Goal: Check status: Check status

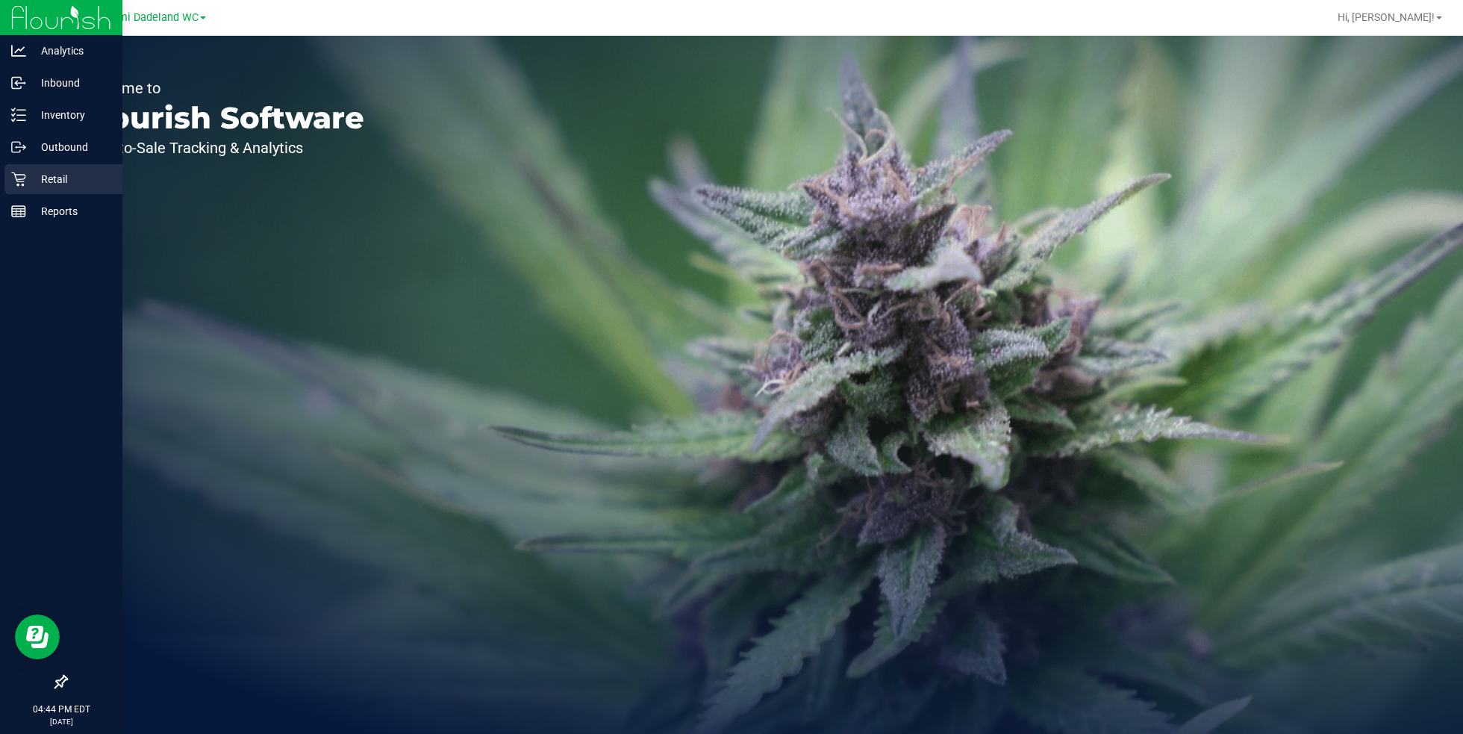
click at [75, 180] on p "Retail" at bounding box center [71, 179] width 90 height 18
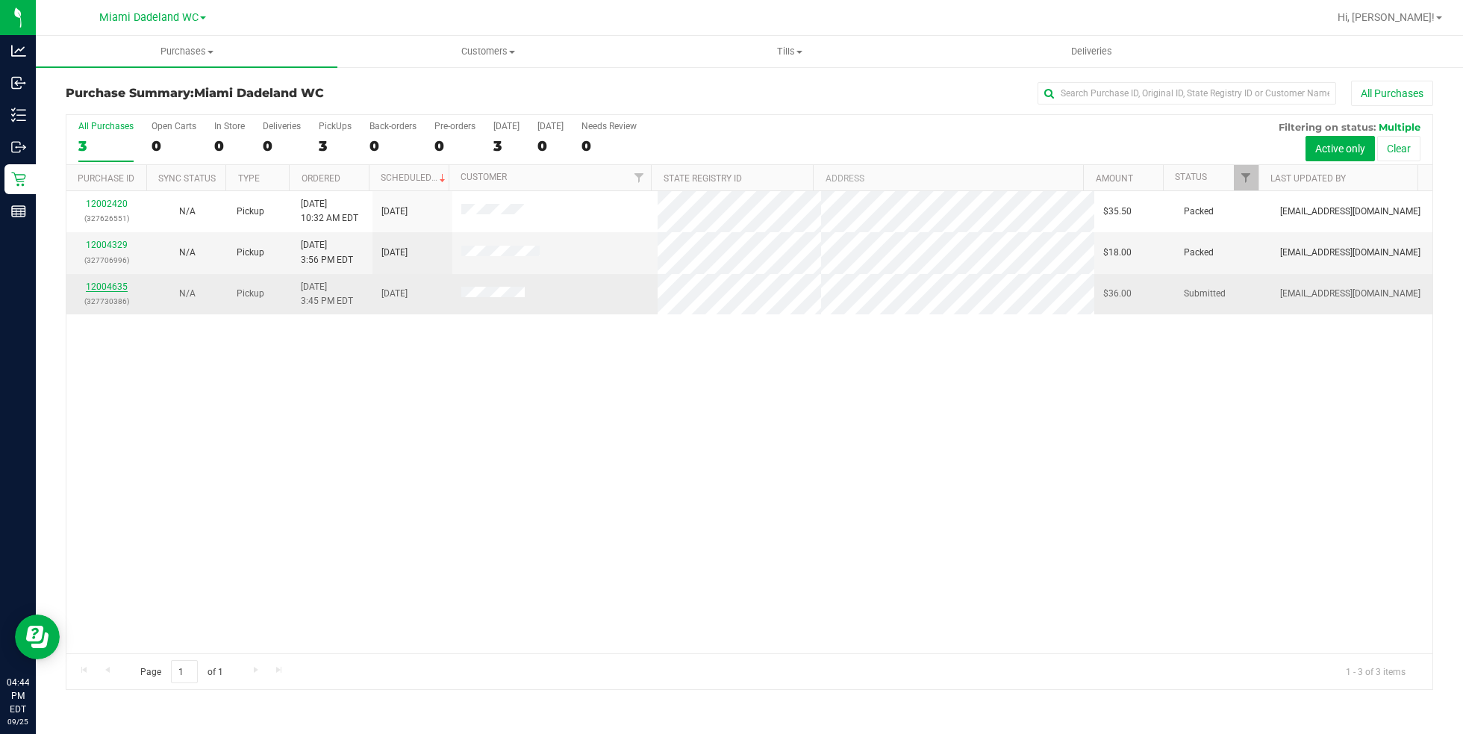
click at [103, 281] on link "12004635" at bounding box center [107, 286] width 42 height 10
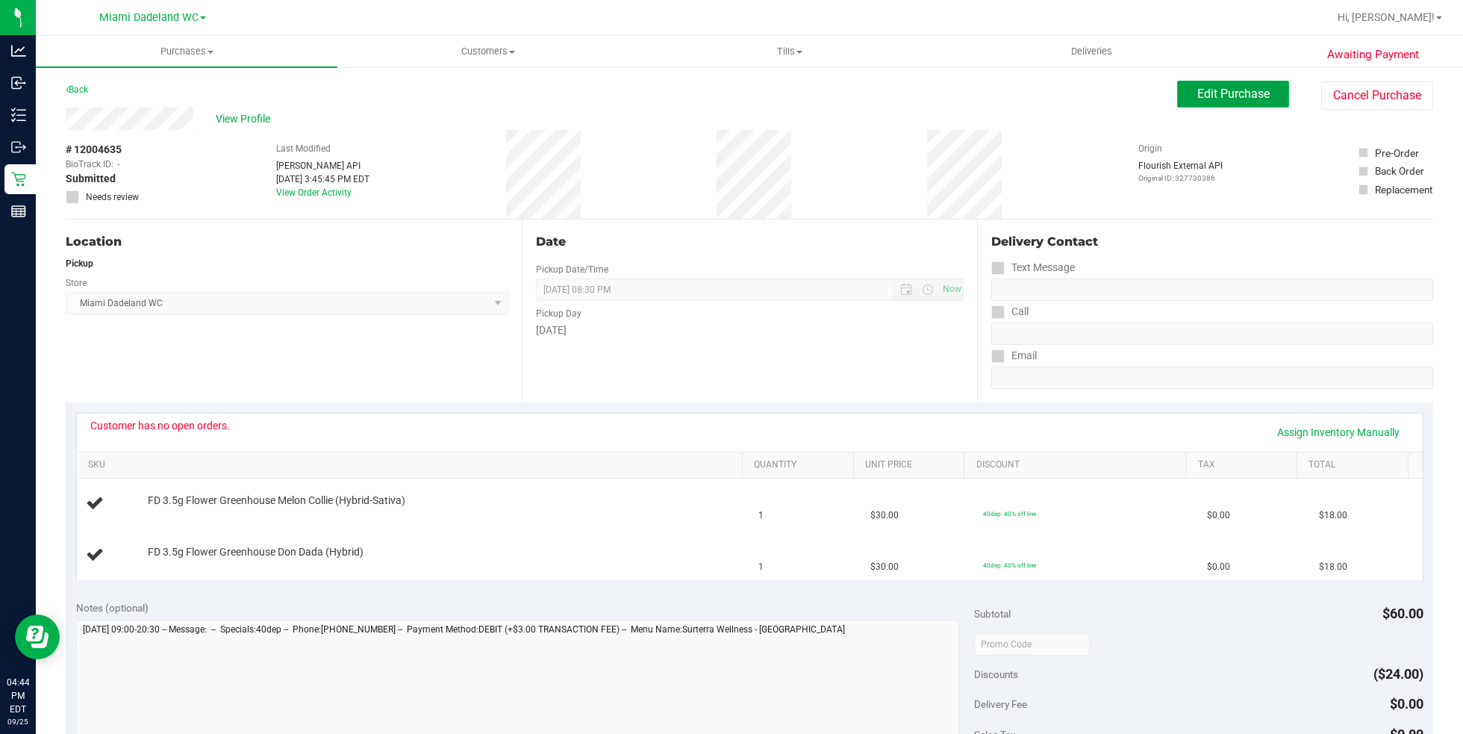
click at [1224, 98] on span "Edit Purchase" at bounding box center [1233, 94] width 72 height 14
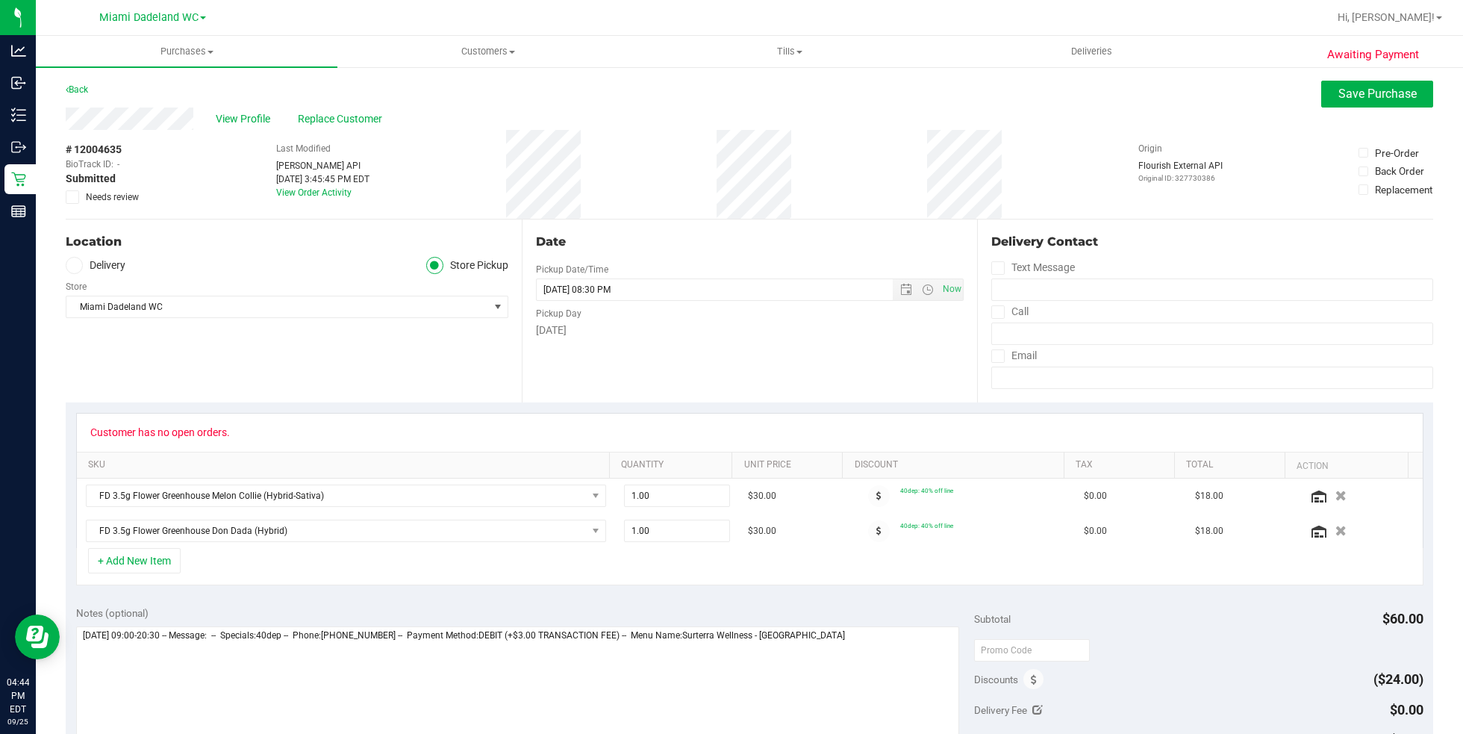
click at [81, 202] on label "Needs review" at bounding box center [103, 196] width 75 height 13
click at [0, 0] on input "Needs review" at bounding box center [0, 0] width 0 height 0
click at [1371, 77] on div "Awaiting Payment Back Save Purchase View Profile Replace Customer # 12004635 Bi…" at bounding box center [749, 654] width 1427 height 1176
click at [1353, 99] on span "Save Purchase" at bounding box center [1377, 94] width 78 height 14
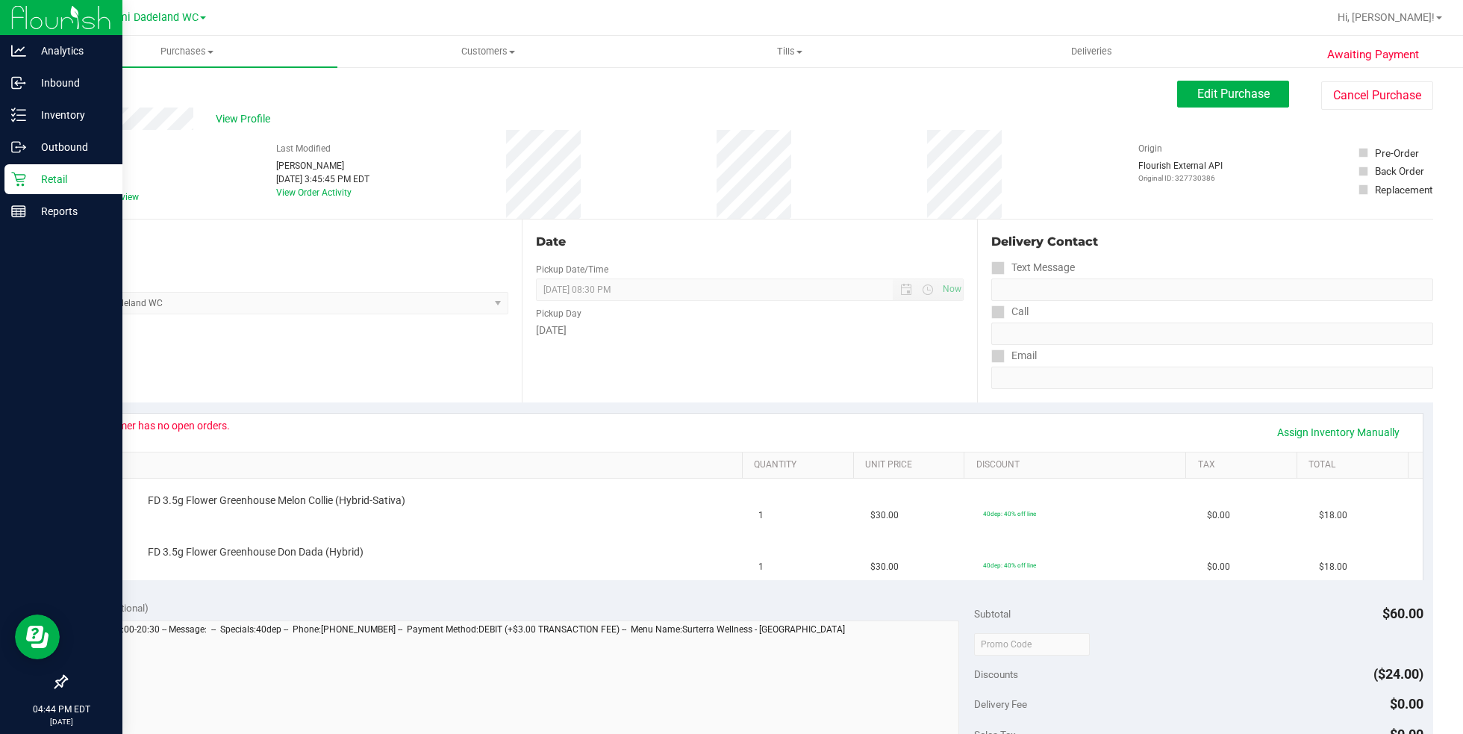
click at [13, 175] on icon at bounding box center [18, 179] width 15 height 15
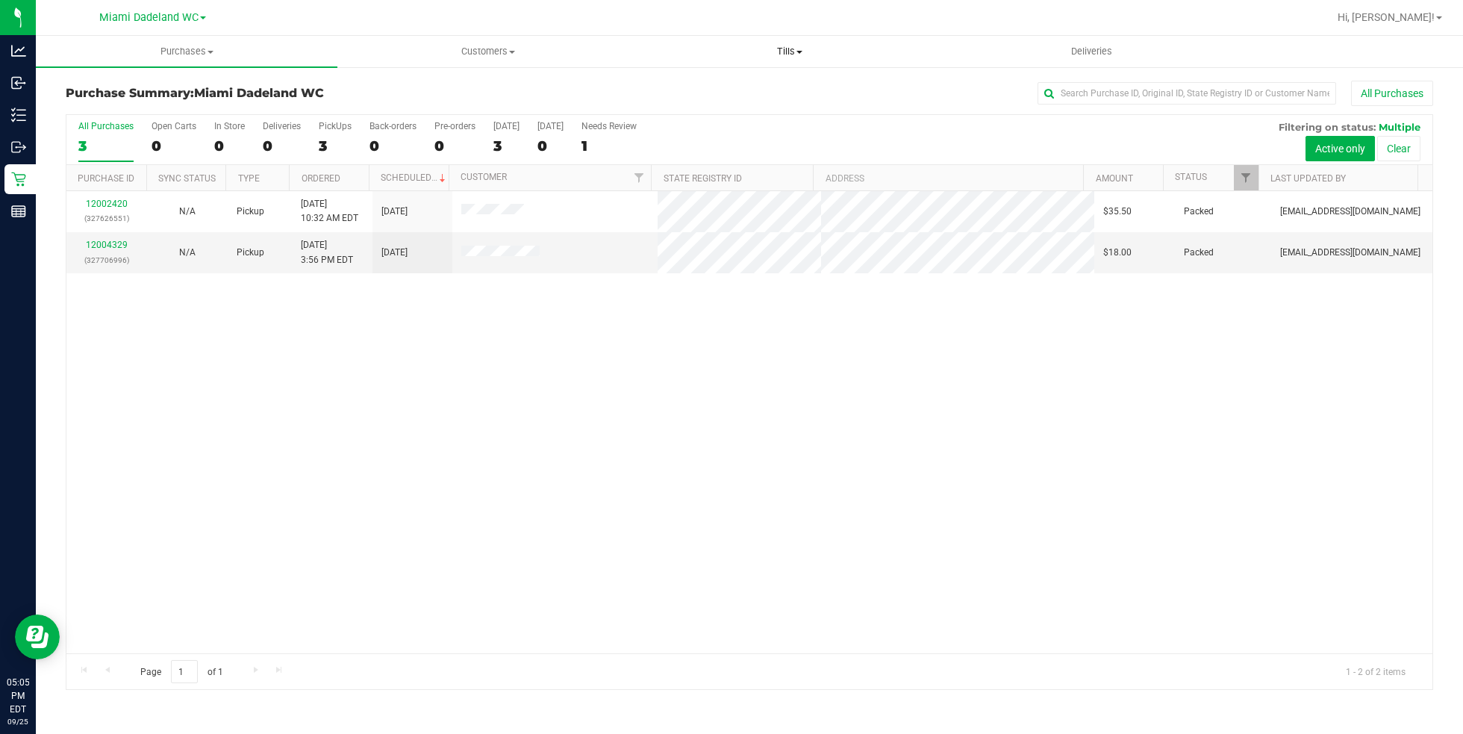
click at [788, 57] on span "Tills" at bounding box center [790, 51] width 300 height 13
click at [788, 83] on li "Manage tills" at bounding box center [790, 90] width 302 height 18
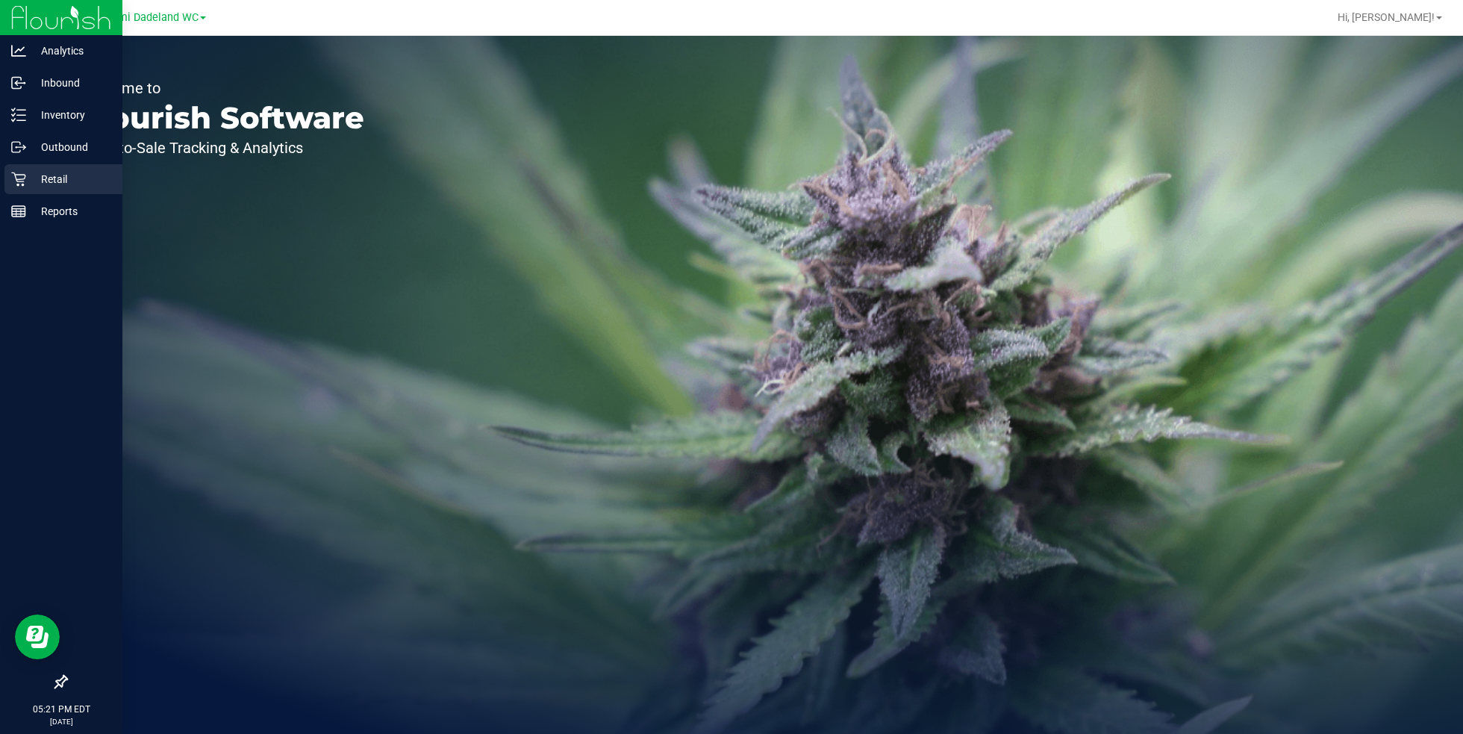
click at [84, 186] on p "Retail" at bounding box center [71, 179] width 90 height 18
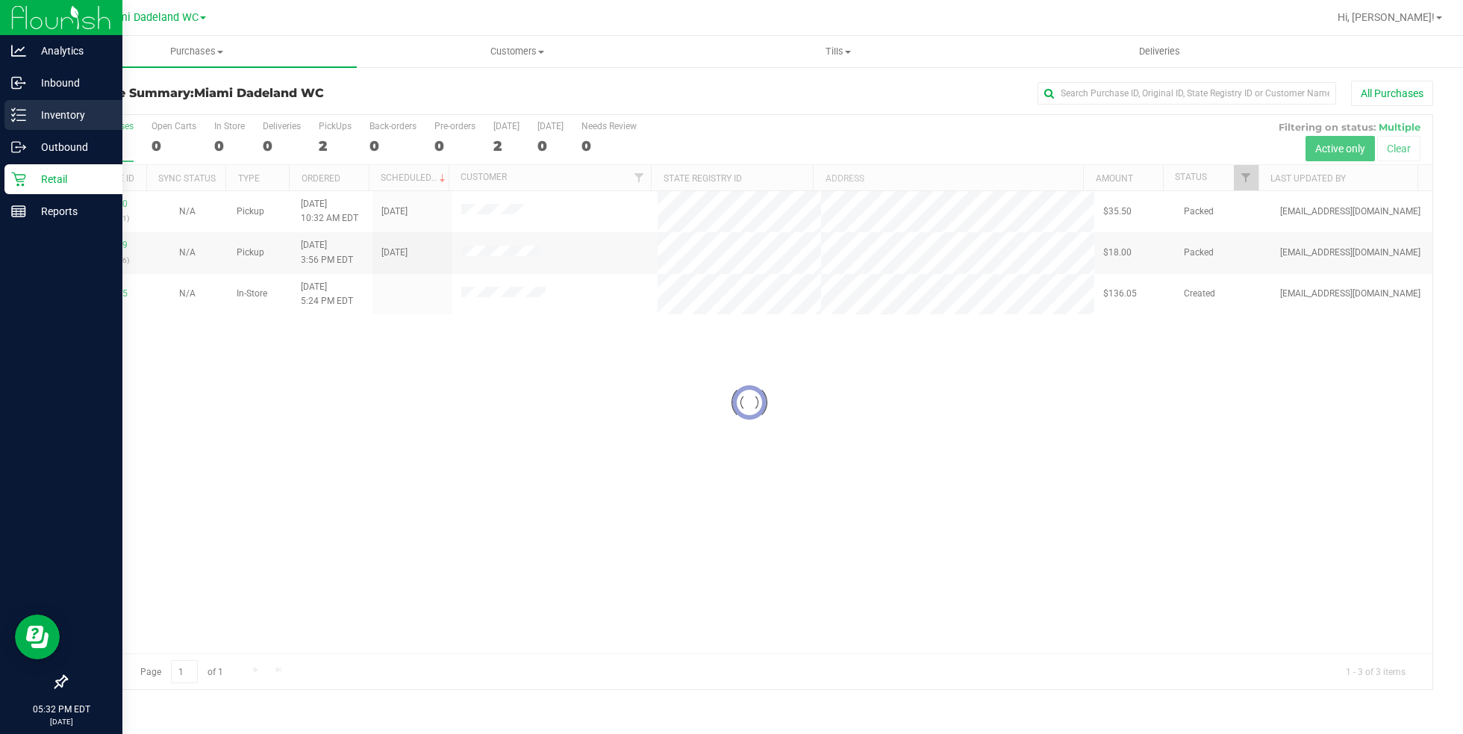
click at [40, 103] on div "Inventory" at bounding box center [63, 115] width 118 height 30
click at [28, 110] on p "Inventory" at bounding box center [71, 115] width 90 height 18
click at [25, 107] on icon at bounding box center [18, 114] width 15 height 15
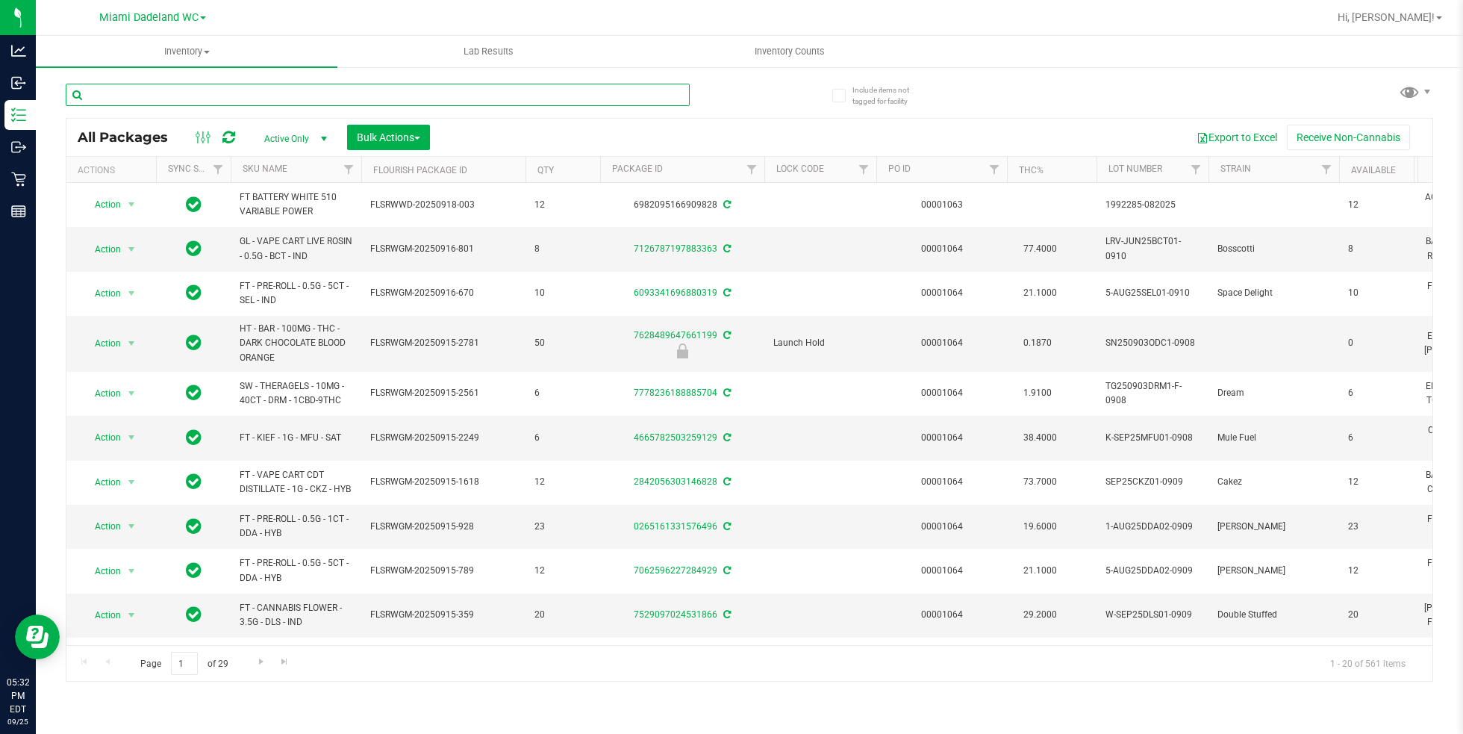
click at [255, 88] on input "text" at bounding box center [378, 95] width 624 height 22
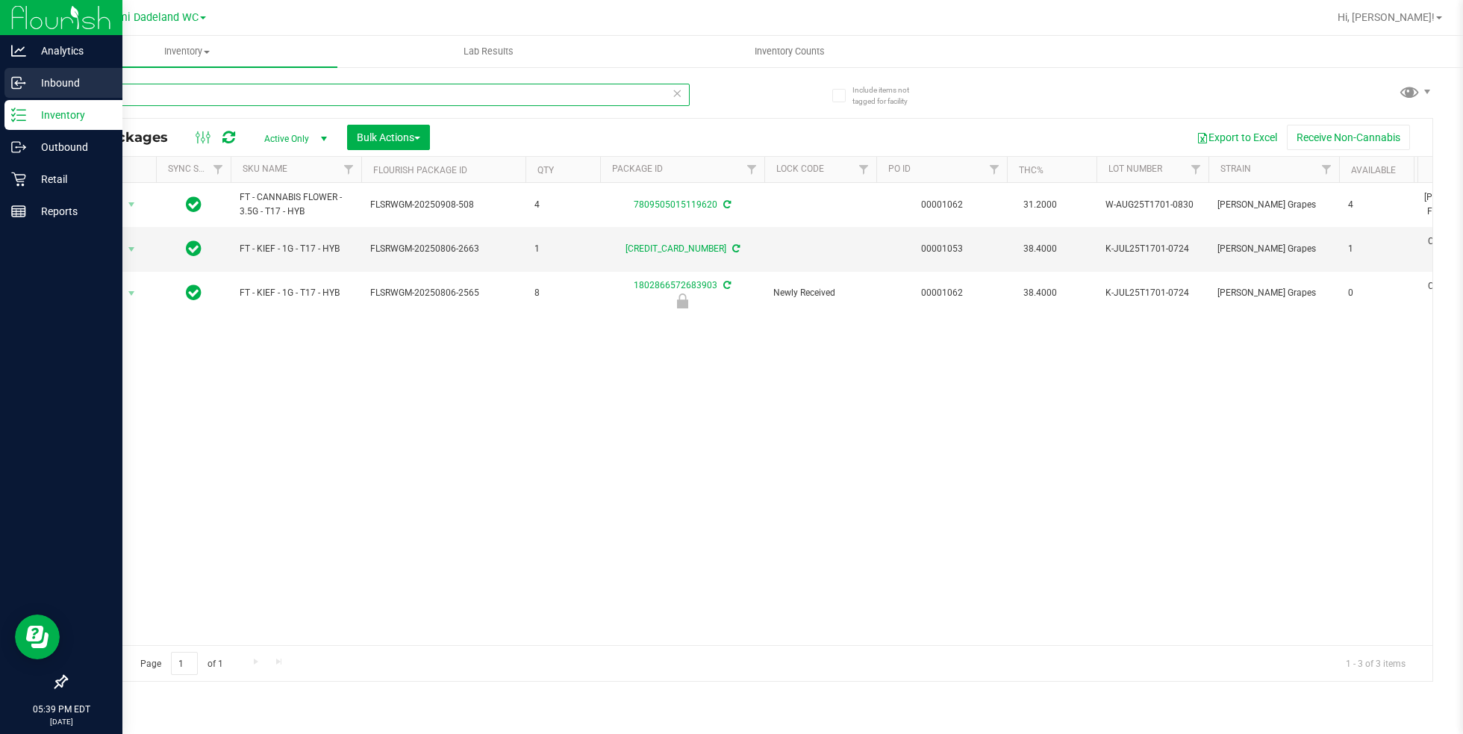
type input "T17"
click at [57, 77] on p "Inbound" at bounding box center [71, 83] width 90 height 18
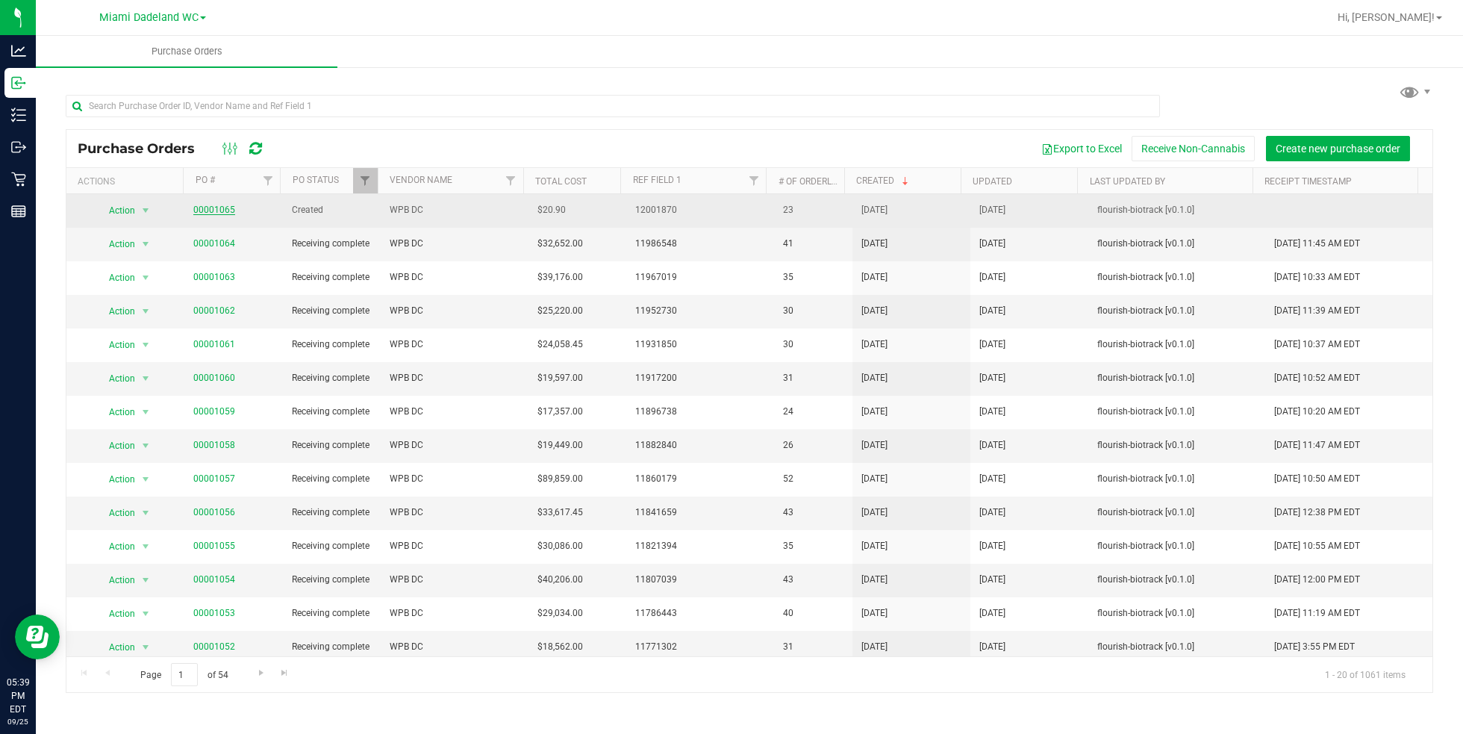
click at [213, 209] on link "00001065" at bounding box center [214, 210] width 42 height 10
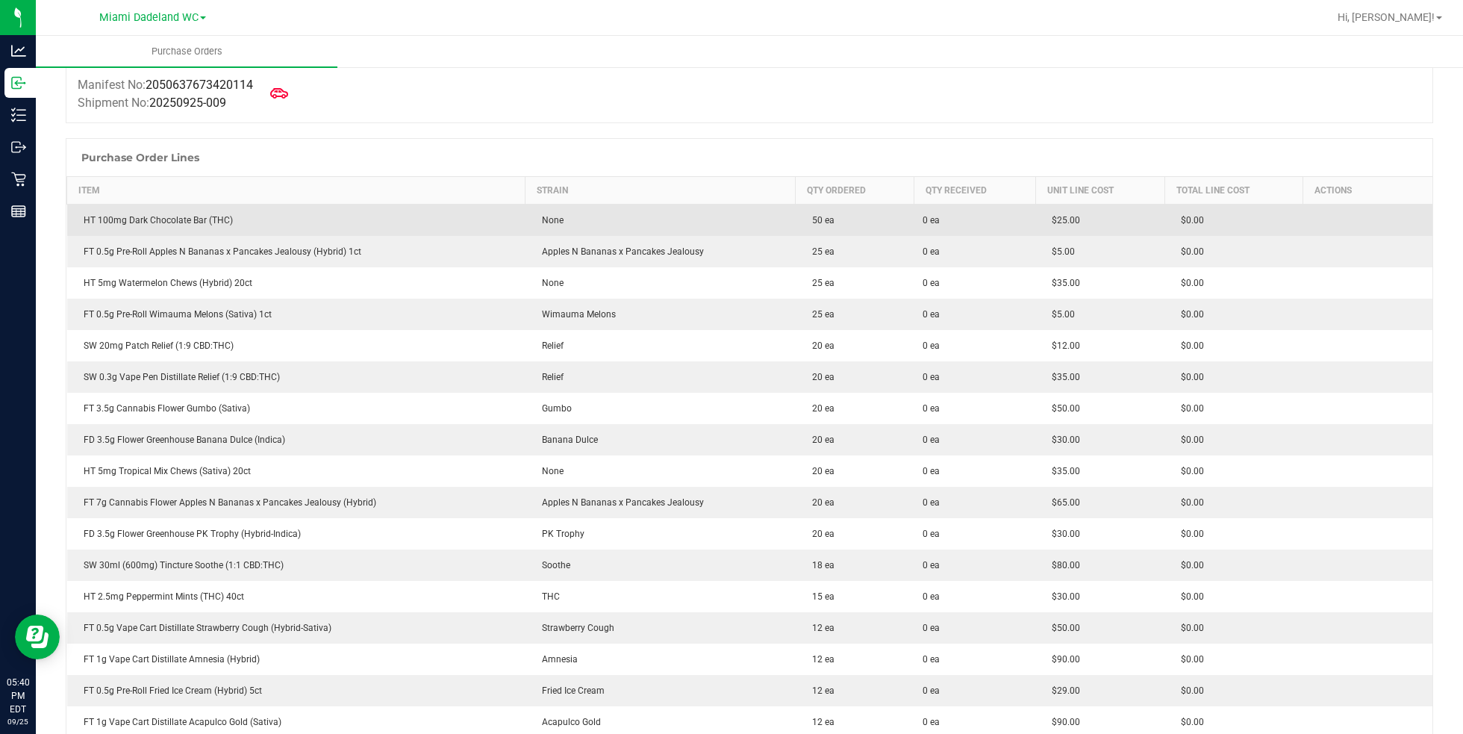
scroll to position [237, 0]
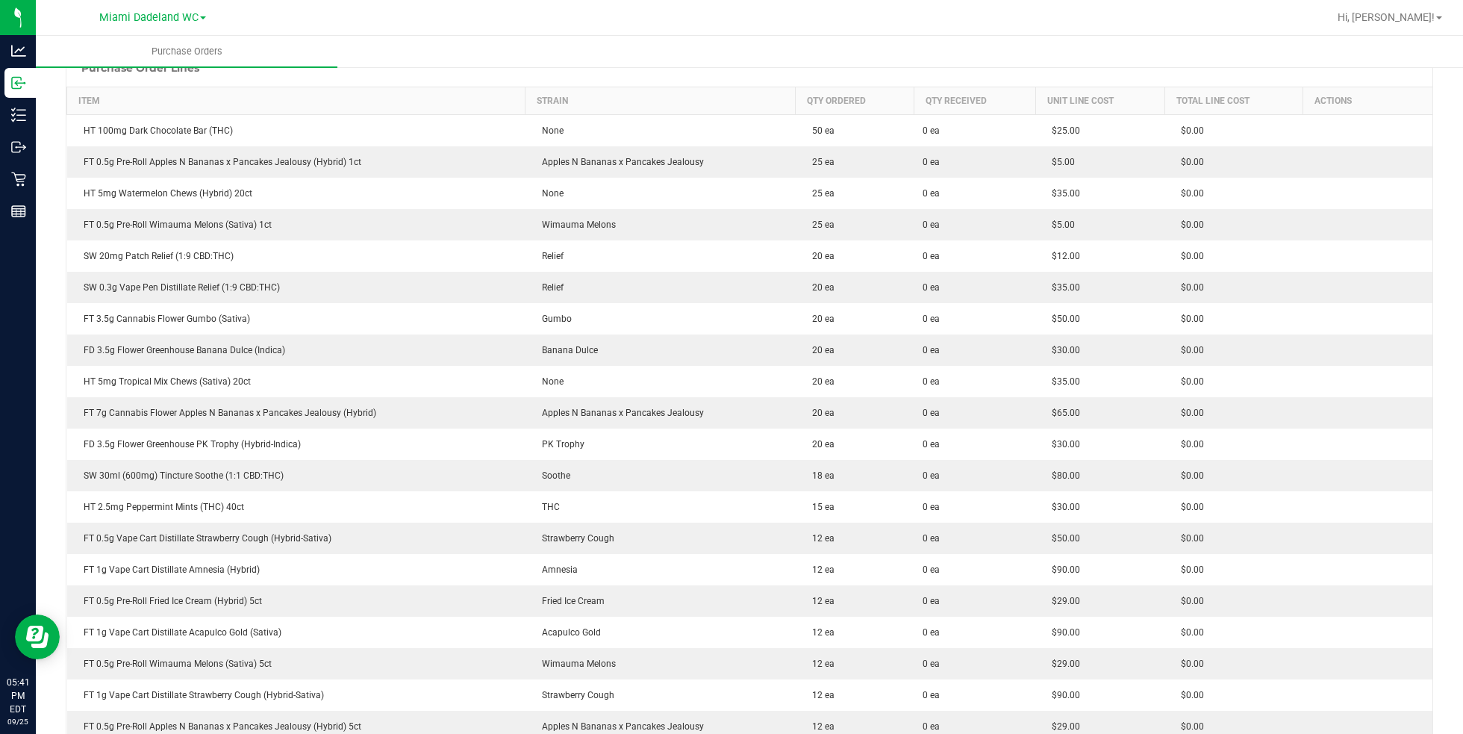
click at [707, 48] on ul "Purchase Orders" at bounding box center [767, 52] width 1463 height 32
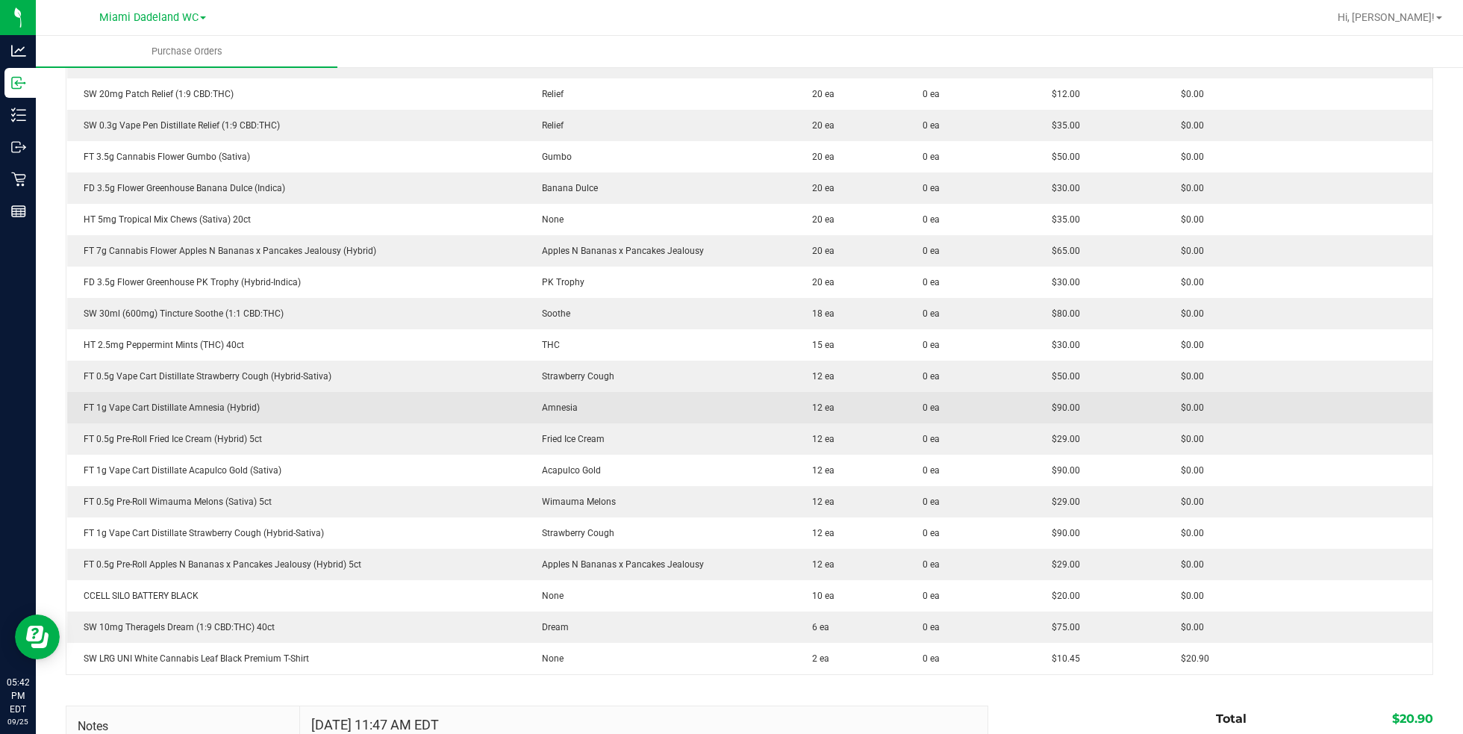
scroll to position [585, 0]
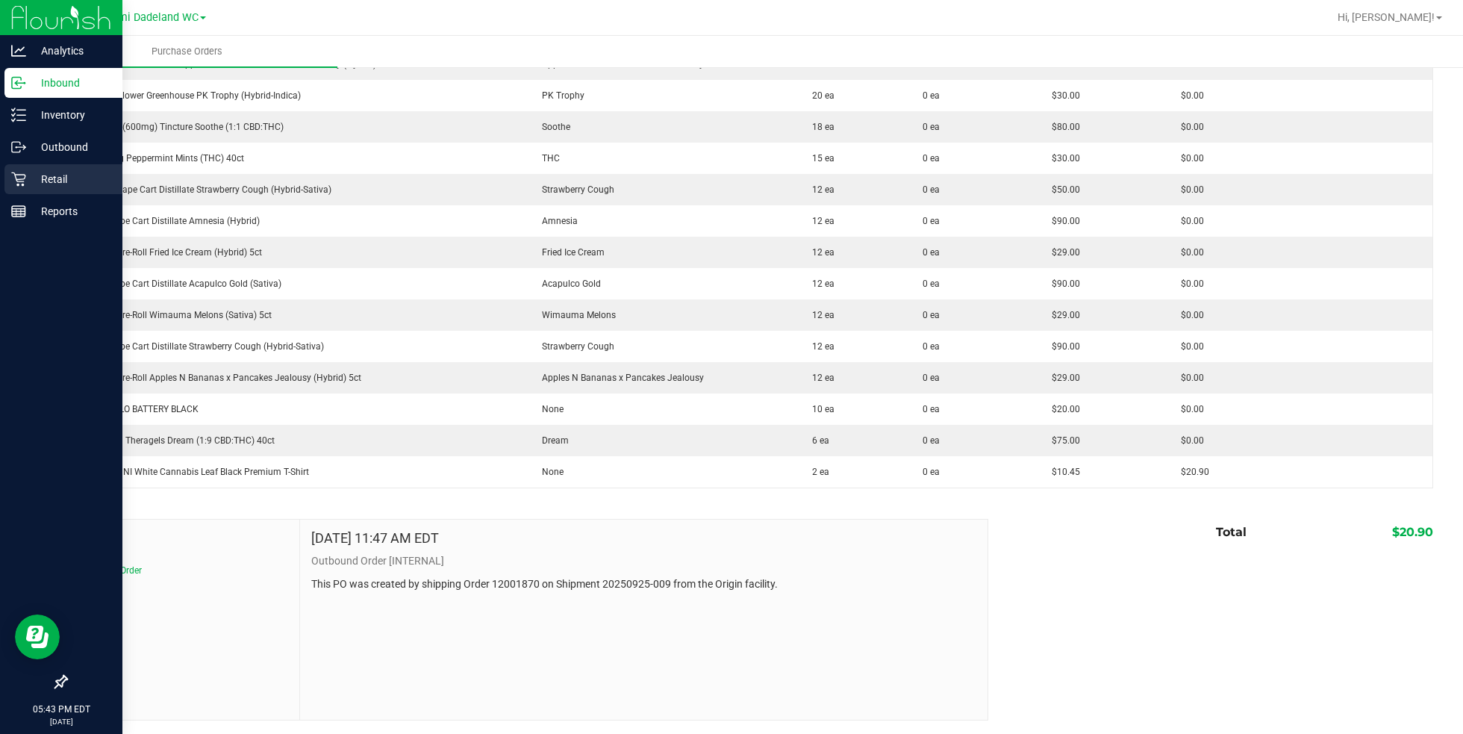
click at [41, 182] on p "Retail" at bounding box center [71, 179] width 90 height 18
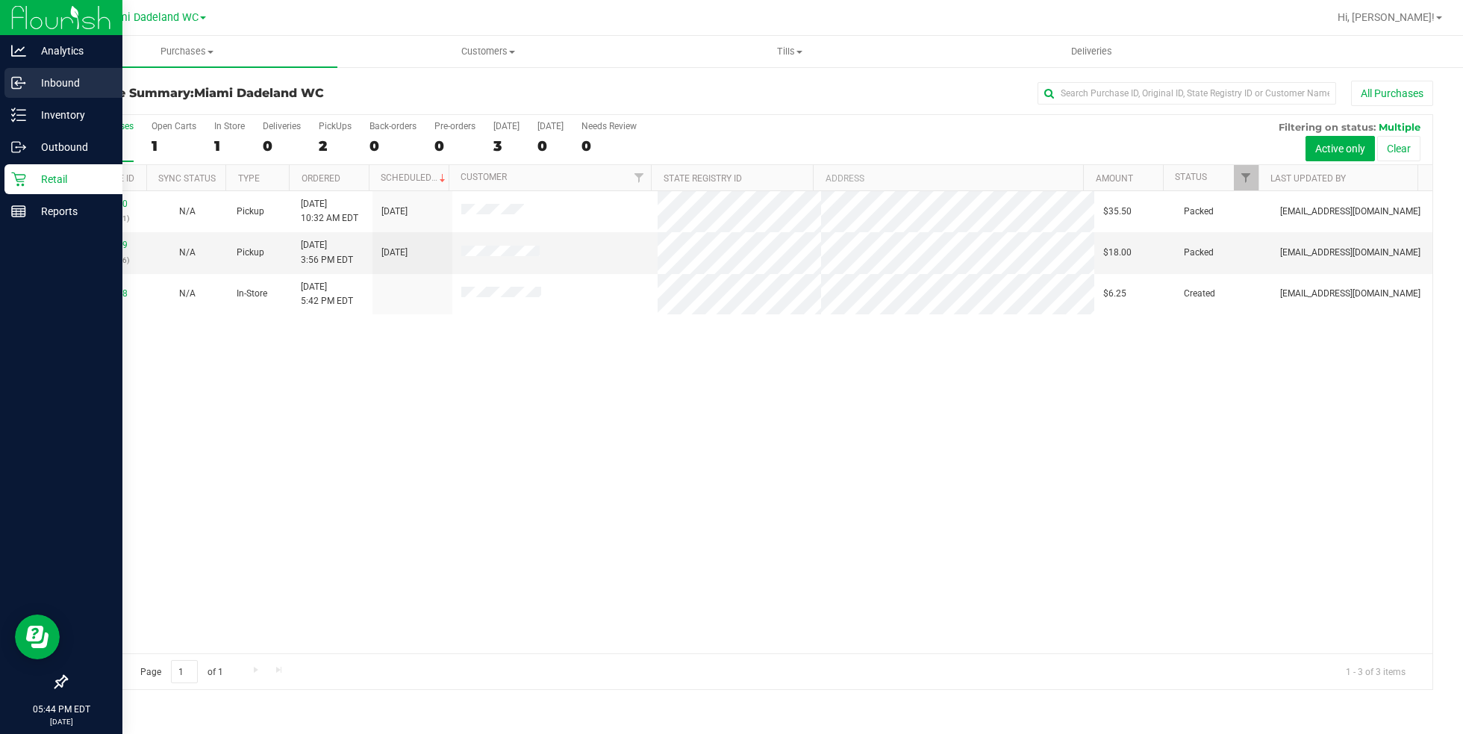
click at [82, 96] on div "Inbound" at bounding box center [63, 83] width 118 height 30
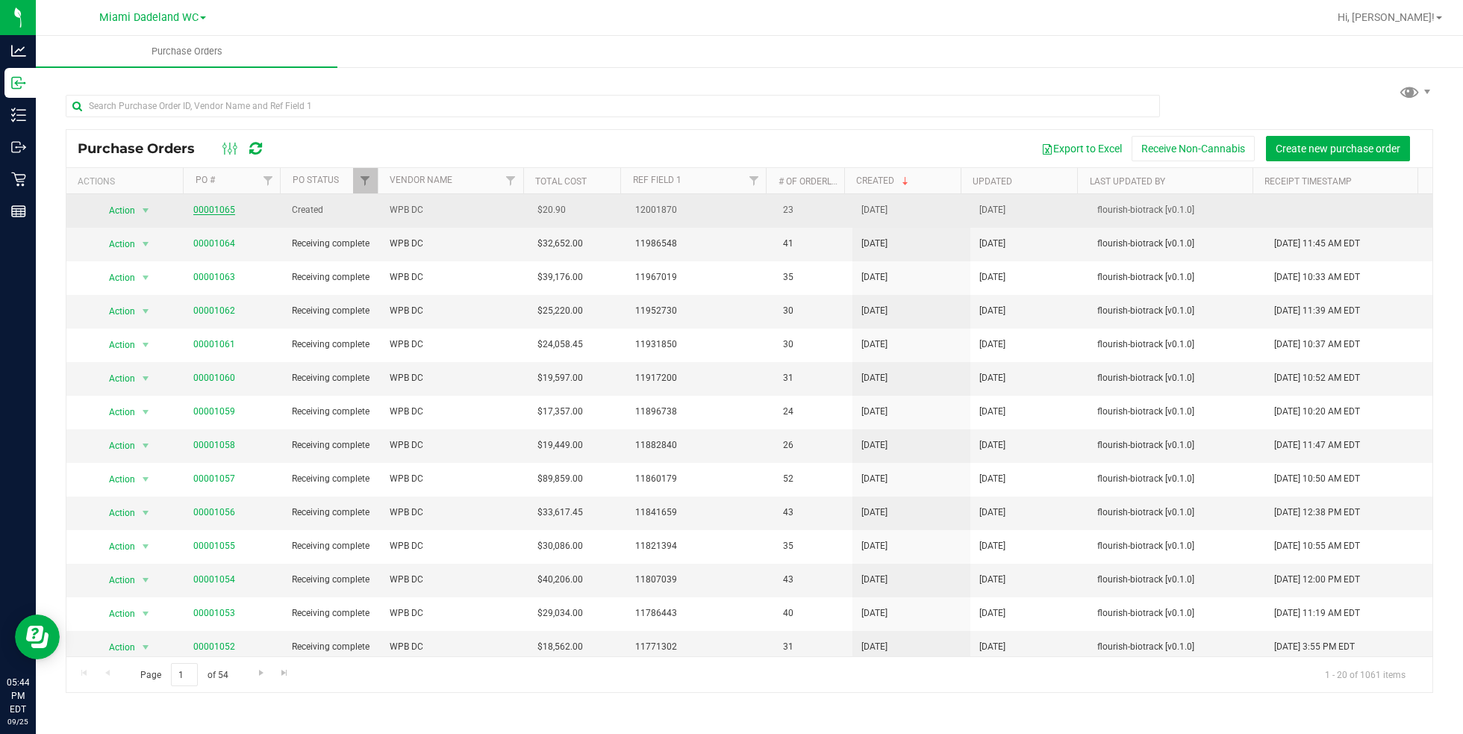
click at [217, 212] on link "00001065" at bounding box center [214, 210] width 42 height 10
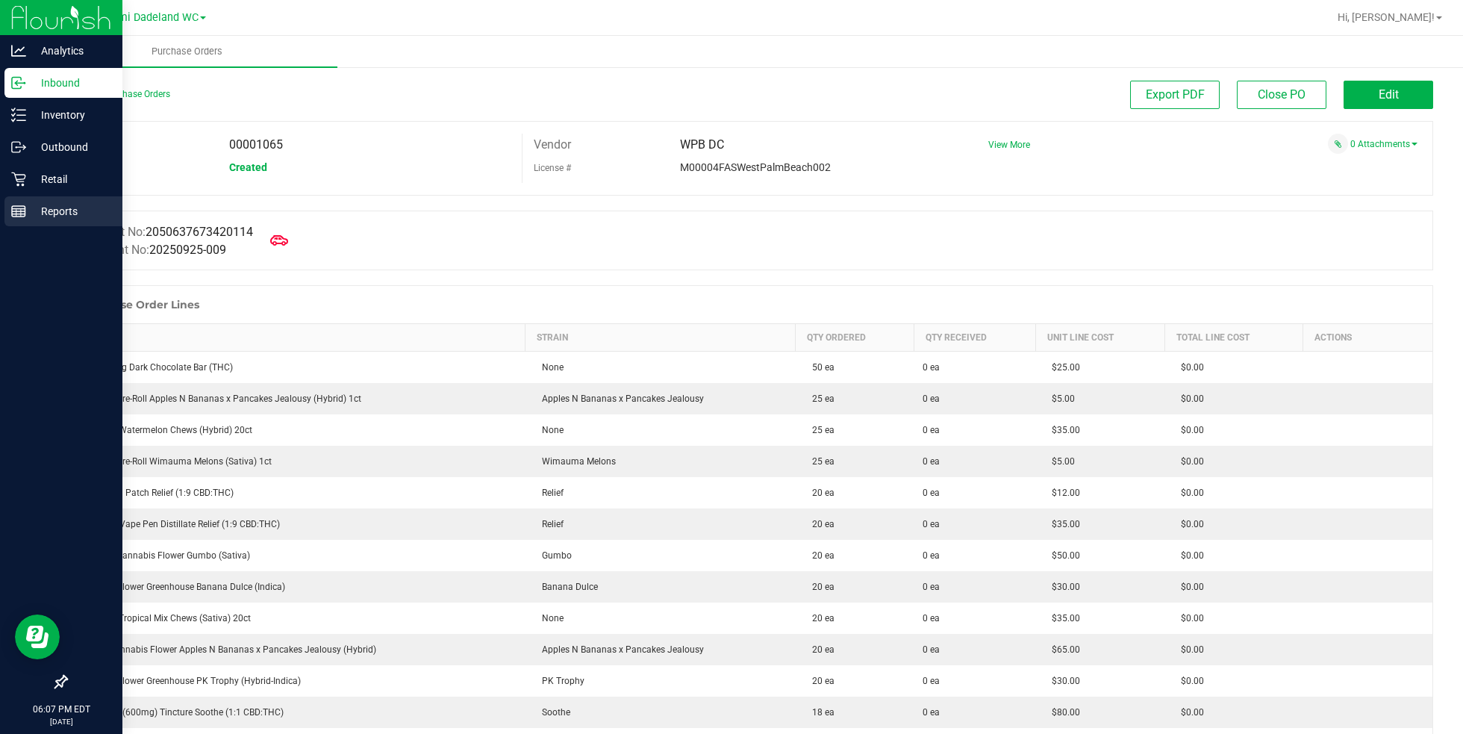
click at [27, 197] on div "Reports" at bounding box center [63, 211] width 118 height 30
click at [43, 175] on p "Retail" at bounding box center [71, 179] width 90 height 18
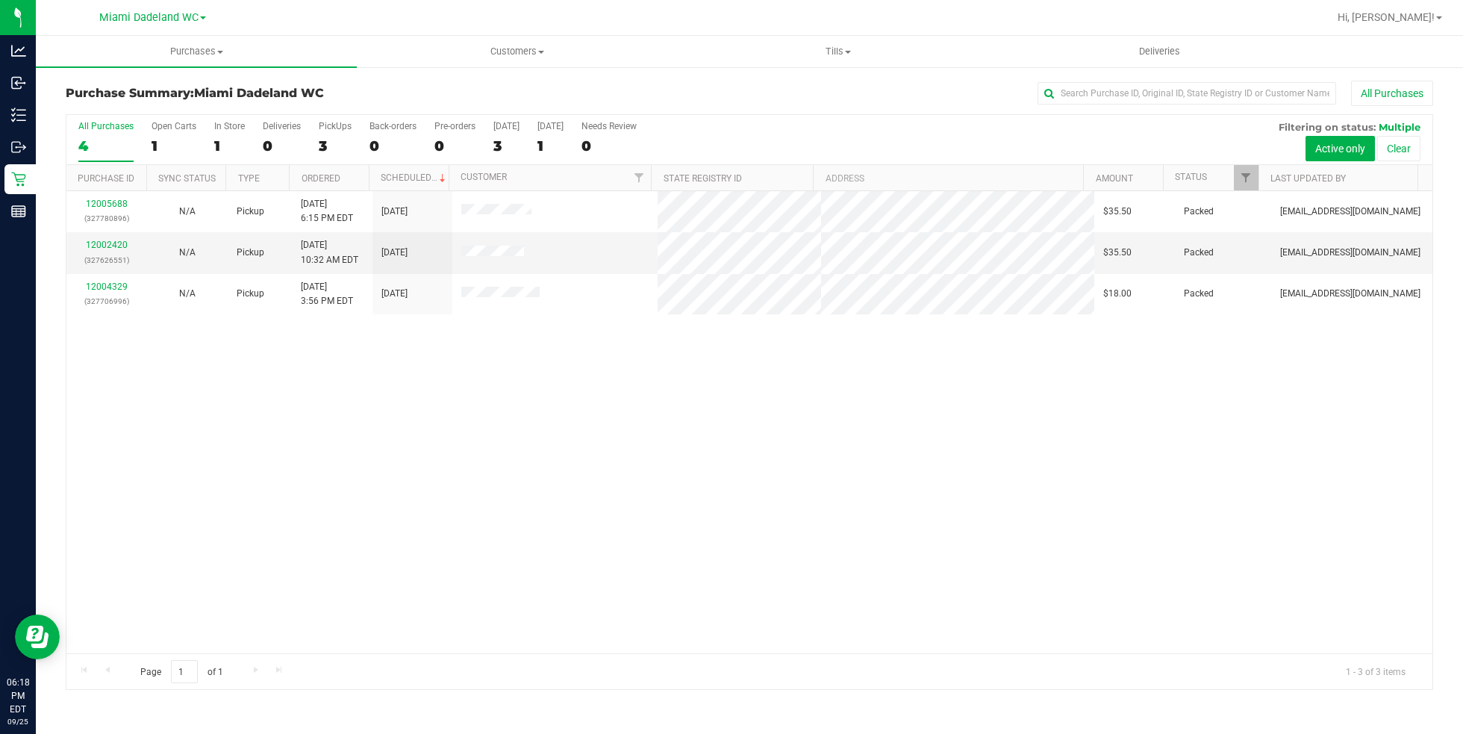
click at [767, 100] on div "All Purchases" at bounding box center [977, 93] width 911 height 25
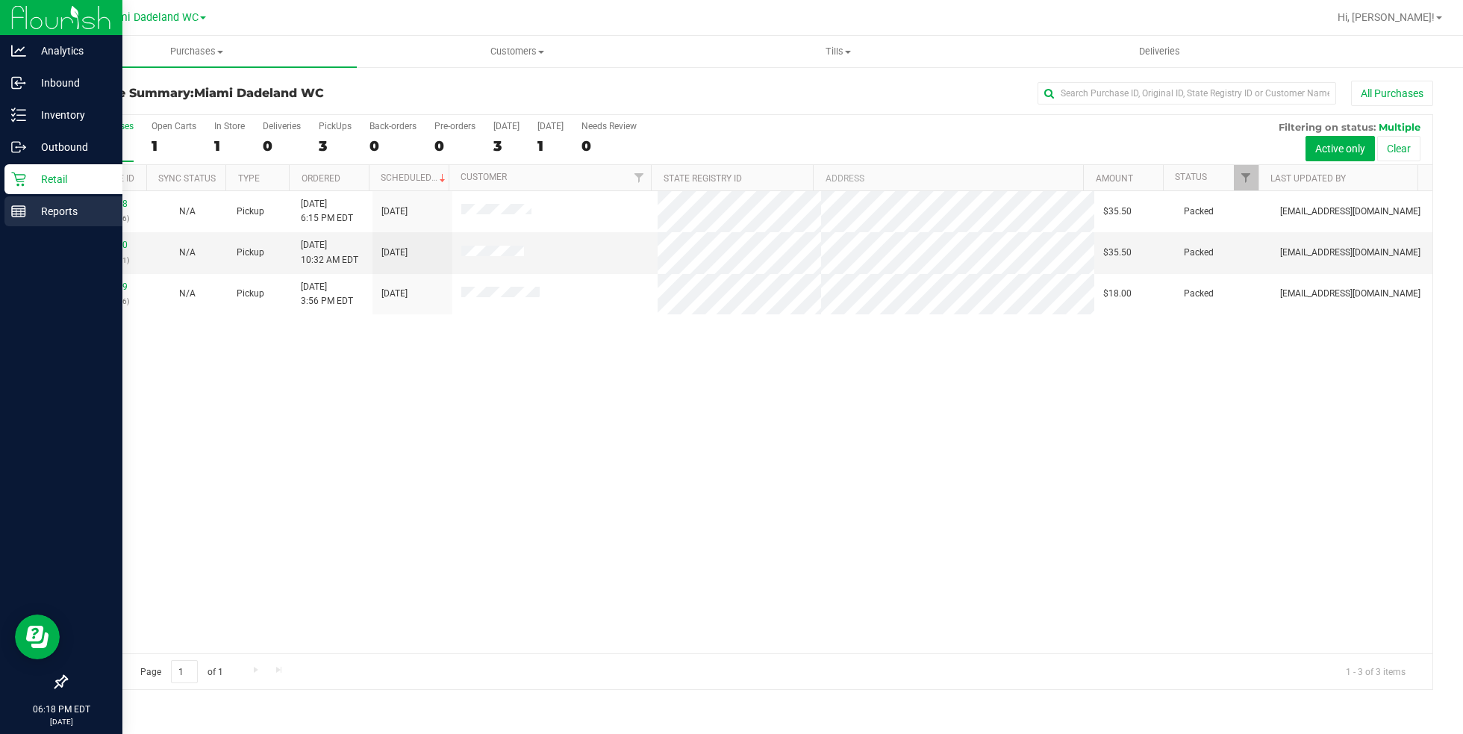
click at [80, 214] on p "Reports" at bounding box center [71, 211] width 90 height 18
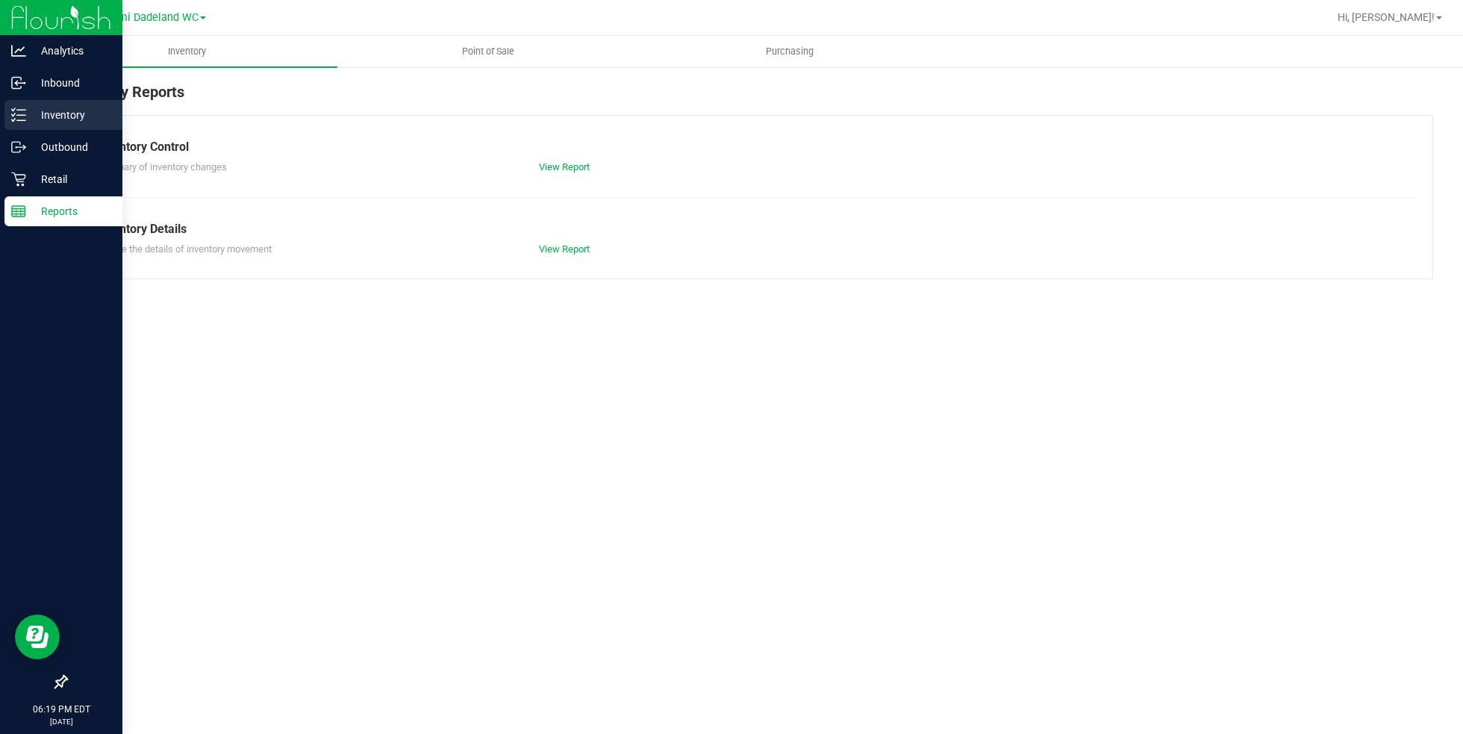
click at [55, 120] on p "Inventory" at bounding box center [71, 115] width 90 height 18
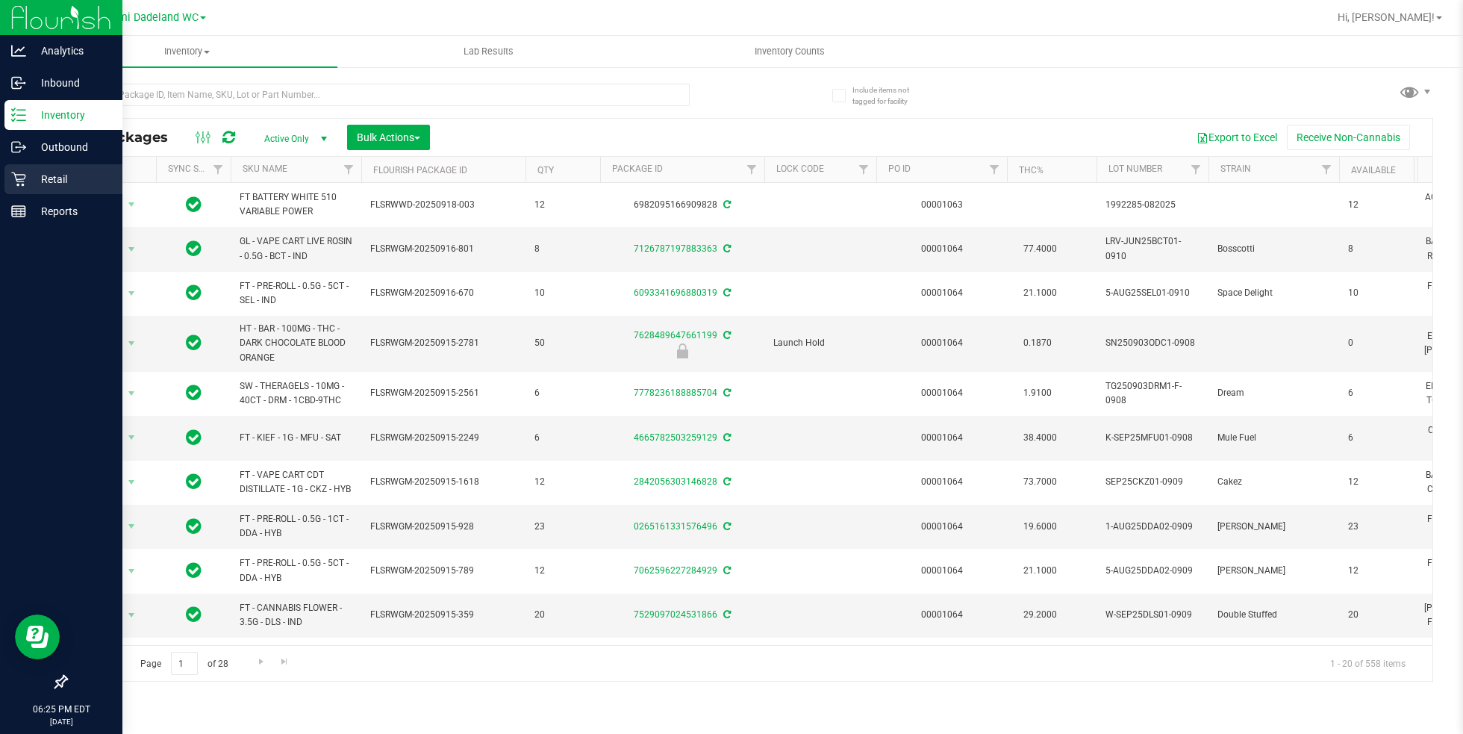
click at [38, 168] on div "Retail" at bounding box center [63, 179] width 118 height 30
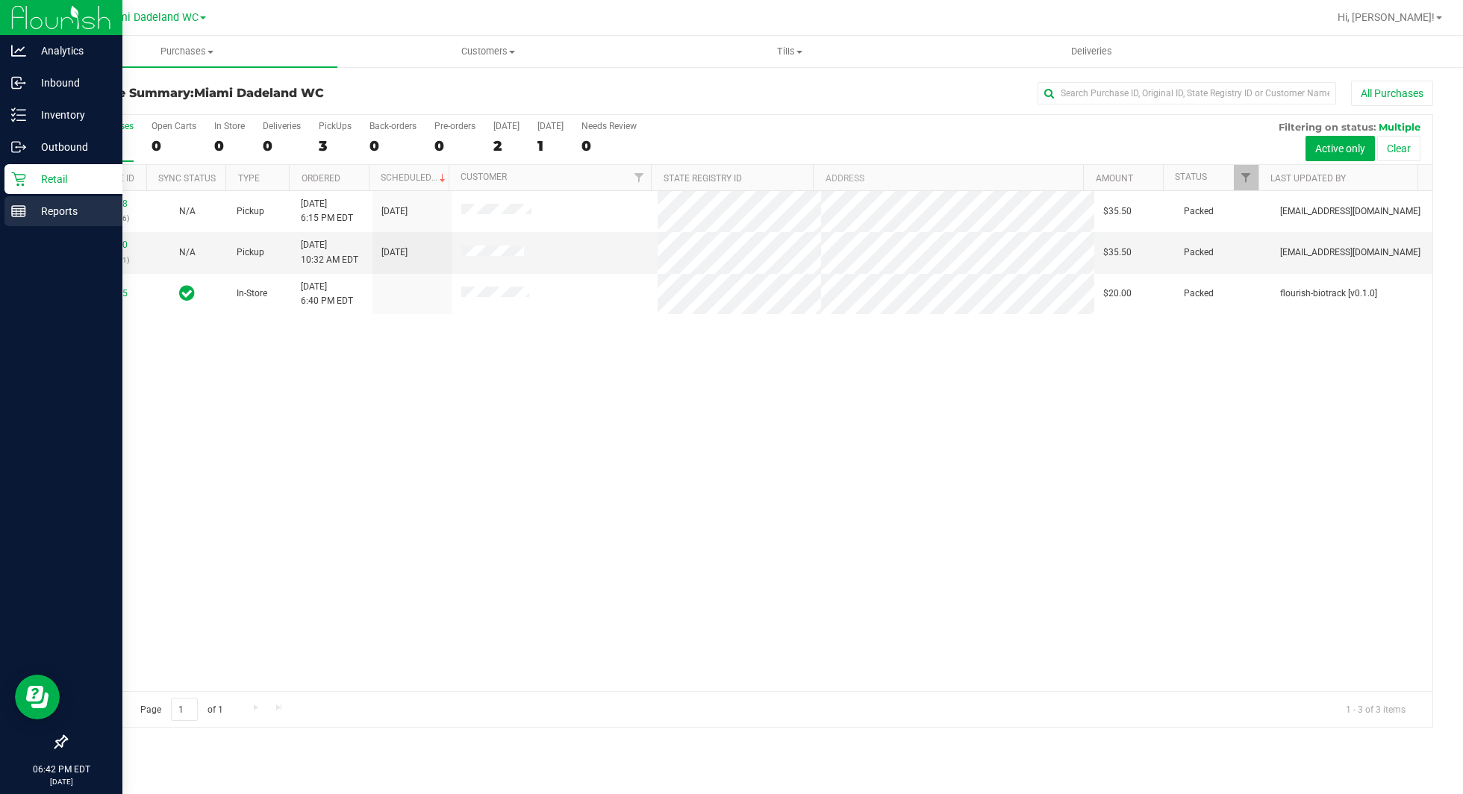
click at [72, 226] on link "Reports" at bounding box center [61, 212] width 122 height 32
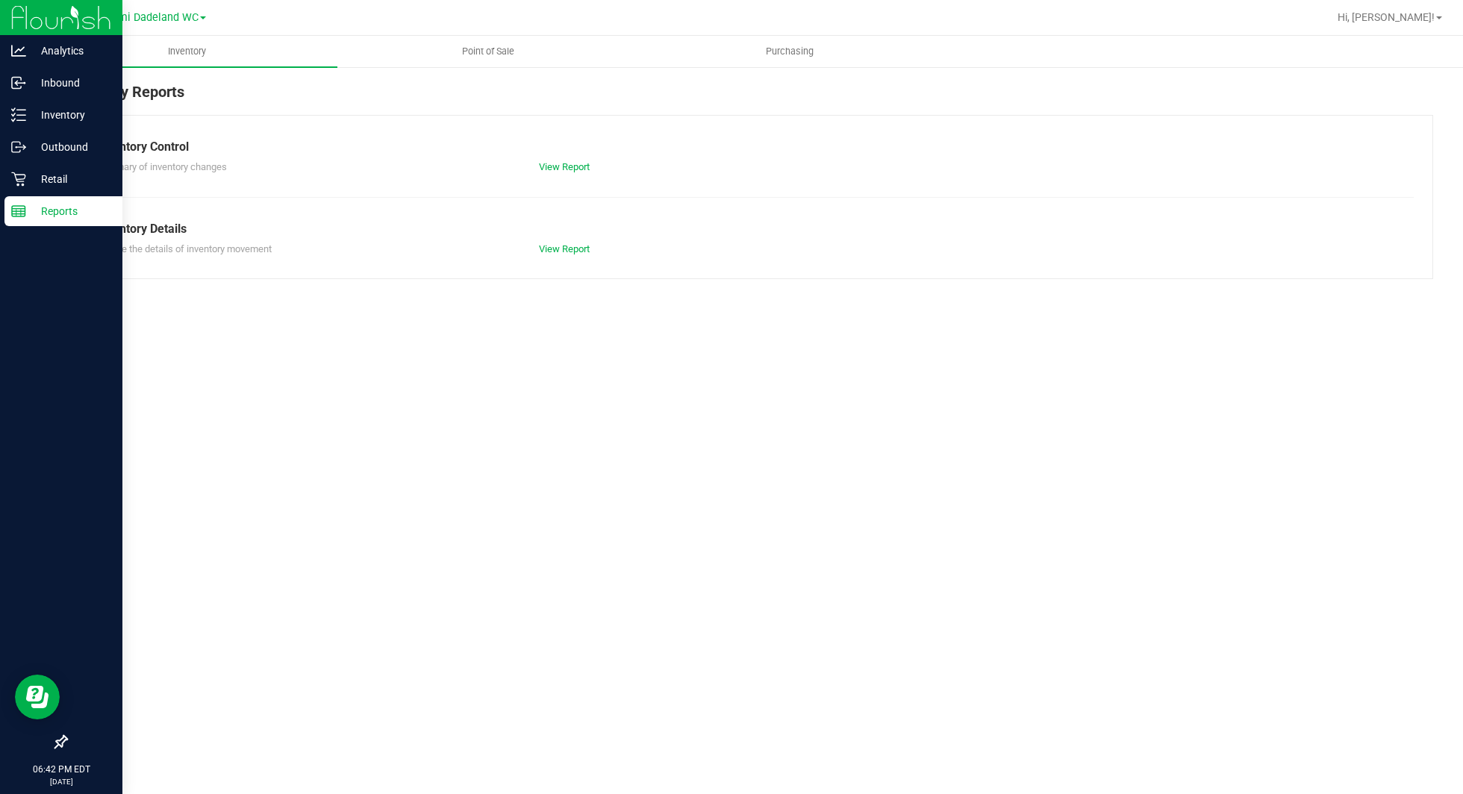
click at [500, 69] on div "Inventory Reports Inventory Control Summary of inventory changes View Report In…" at bounding box center [749, 180] width 1427 height 228
click at [501, 52] on span "Point of Sale" at bounding box center [488, 51] width 93 height 13
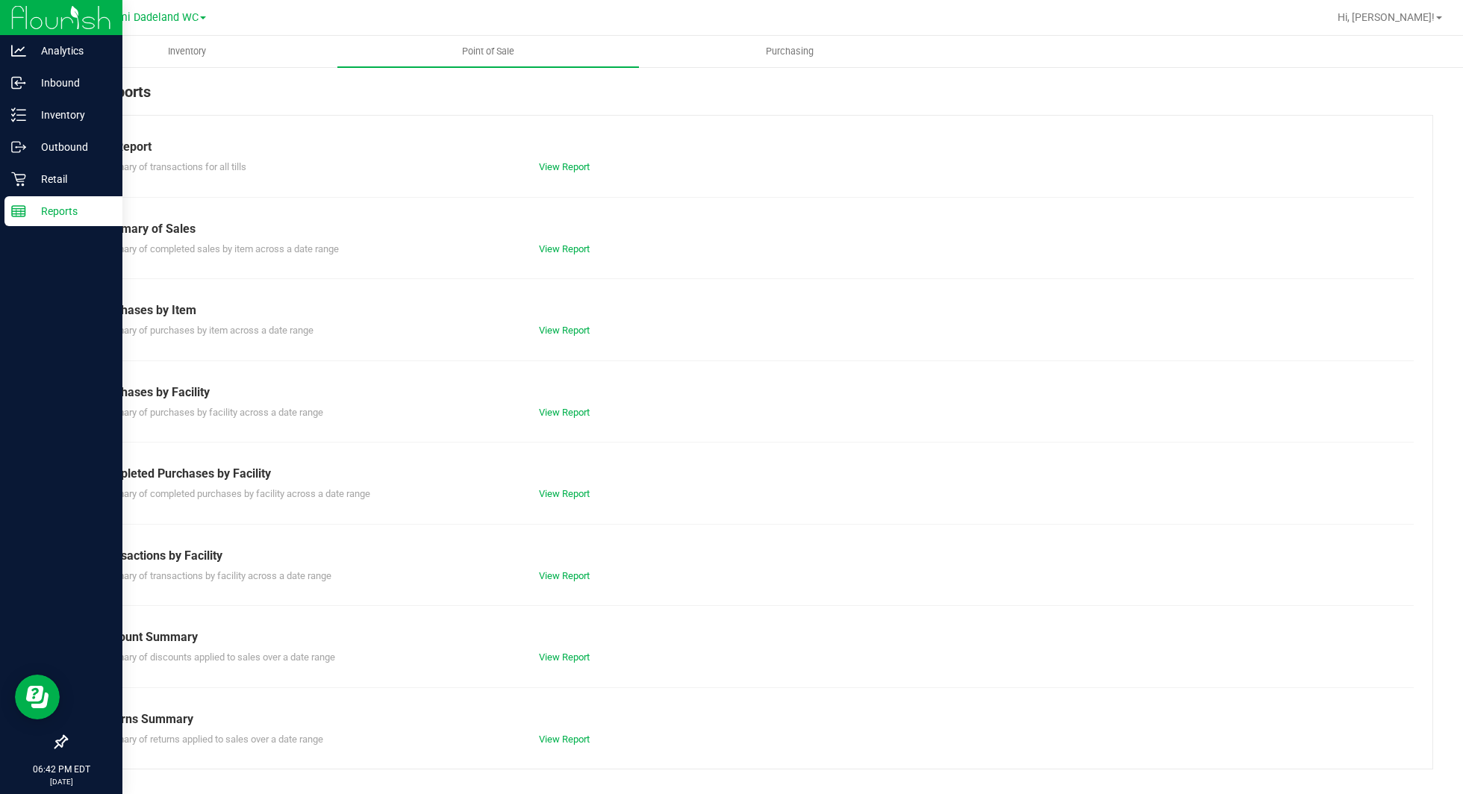
click at [592, 489] on div "View Report" at bounding box center [639, 494] width 222 height 15
click at [573, 493] on link "View Report" at bounding box center [564, 493] width 51 height 11
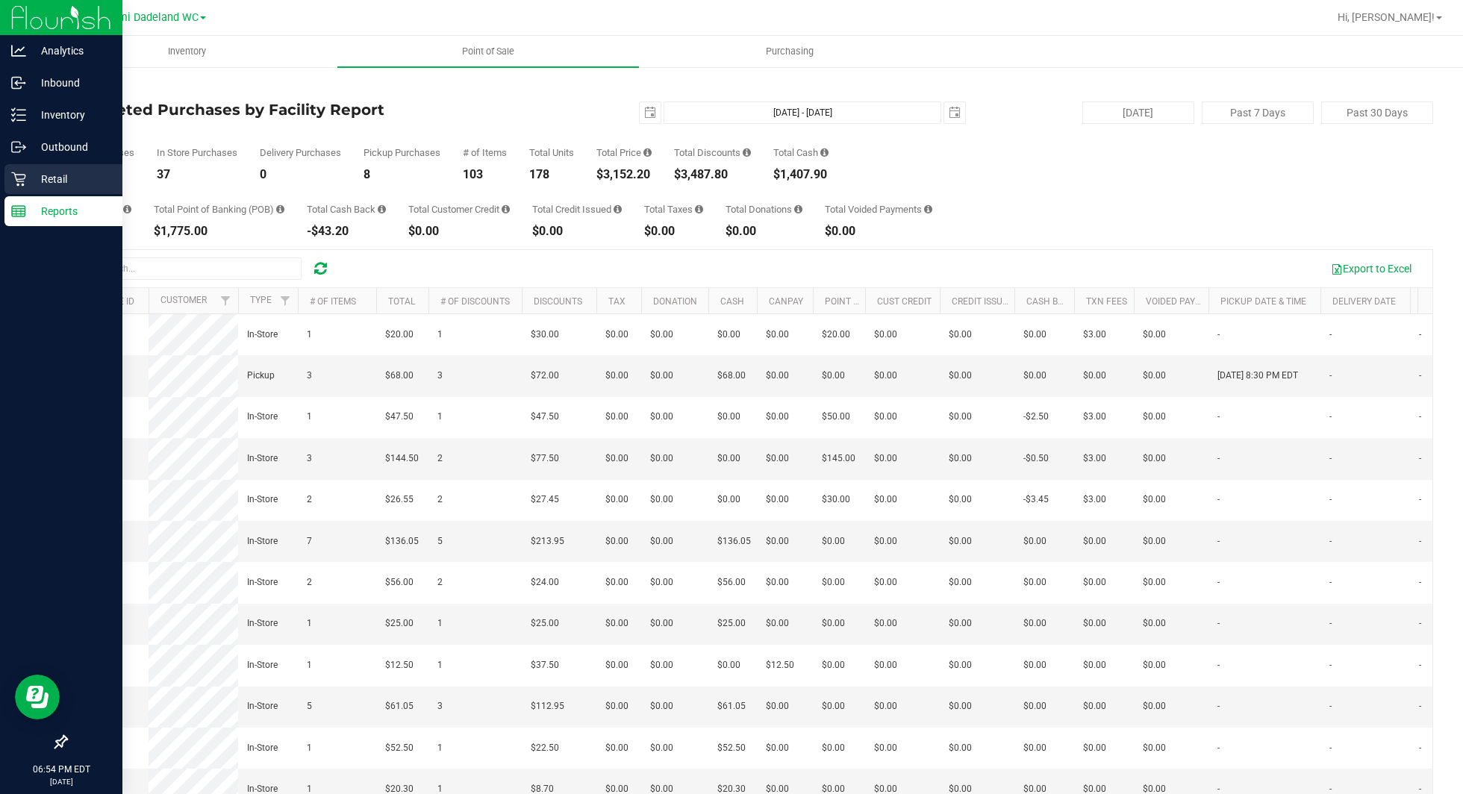
click at [81, 173] on p "Retail" at bounding box center [71, 179] width 90 height 18
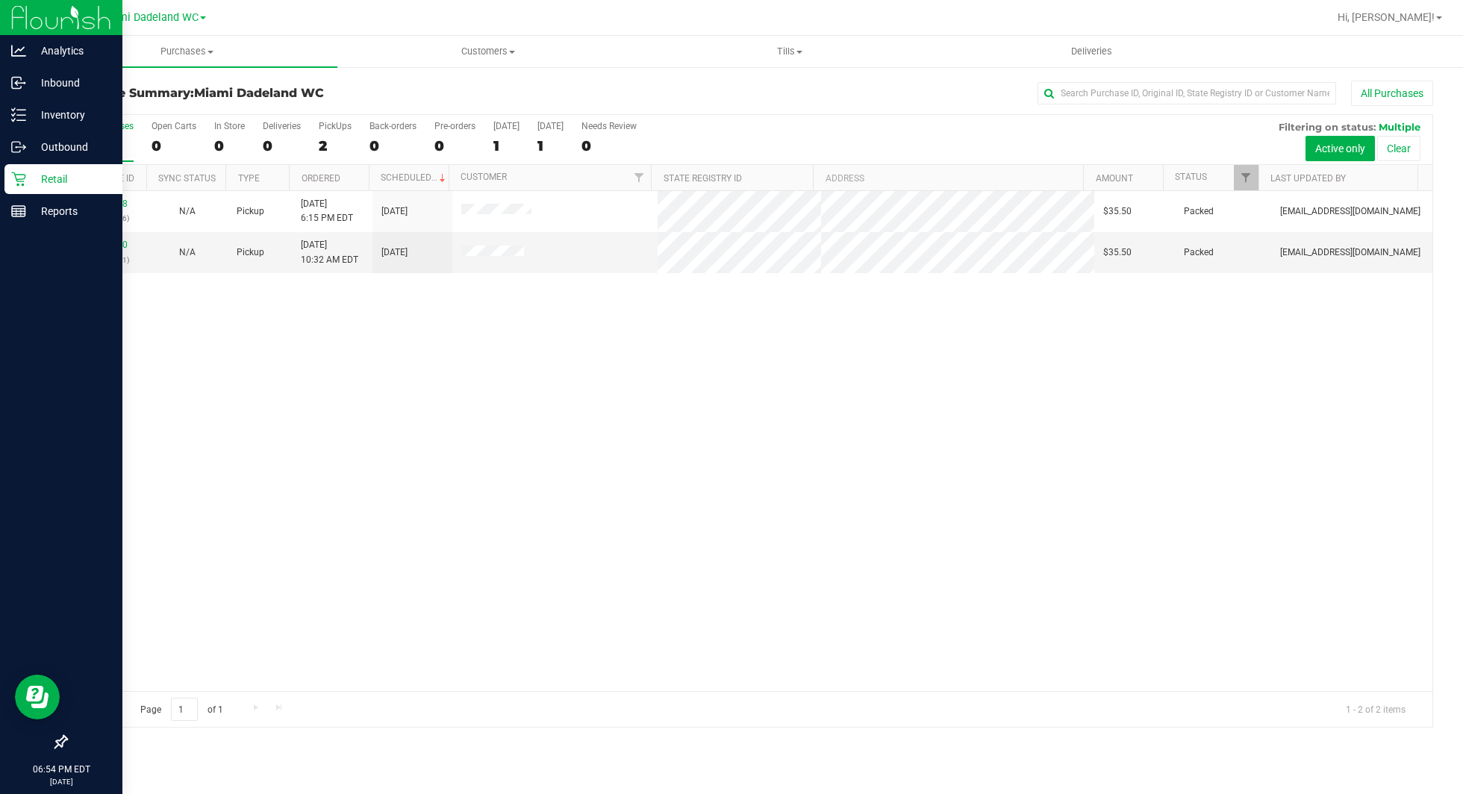
click at [722, 101] on div "All Purchases" at bounding box center [977, 93] width 911 height 25
